Goal: Check status: Check status

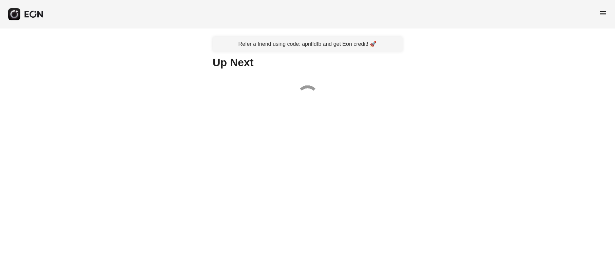
click at [605, 12] on span "menu" at bounding box center [603, 13] width 8 height 8
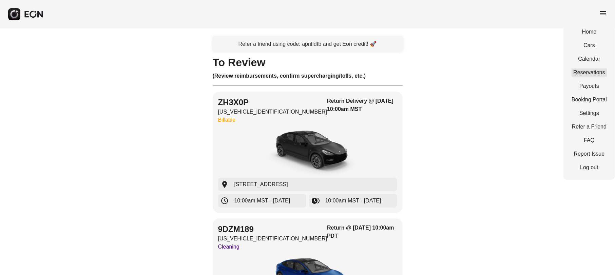
click at [596, 71] on link "Reservations" at bounding box center [589, 73] width 35 height 8
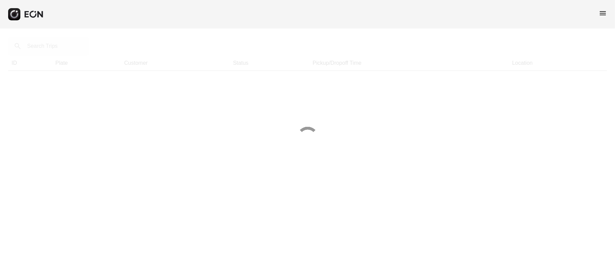
click at [41, 51] on div at bounding box center [307, 137] width 615 height 275
click at [42, 46] on div at bounding box center [307, 137] width 615 height 275
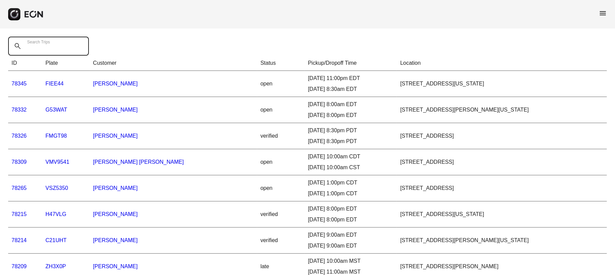
click at [43, 52] on Trips "Search Trips" at bounding box center [48, 46] width 81 height 19
type Trips "*"
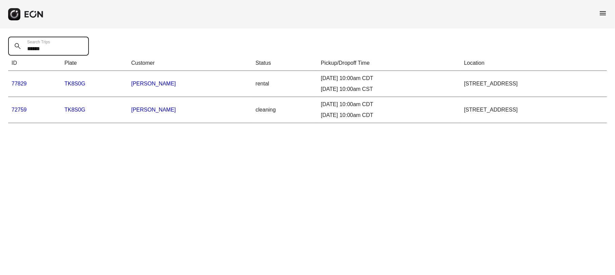
type Trips "******"
